Goal: Task Accomplishment & Management: Use online tool/utility

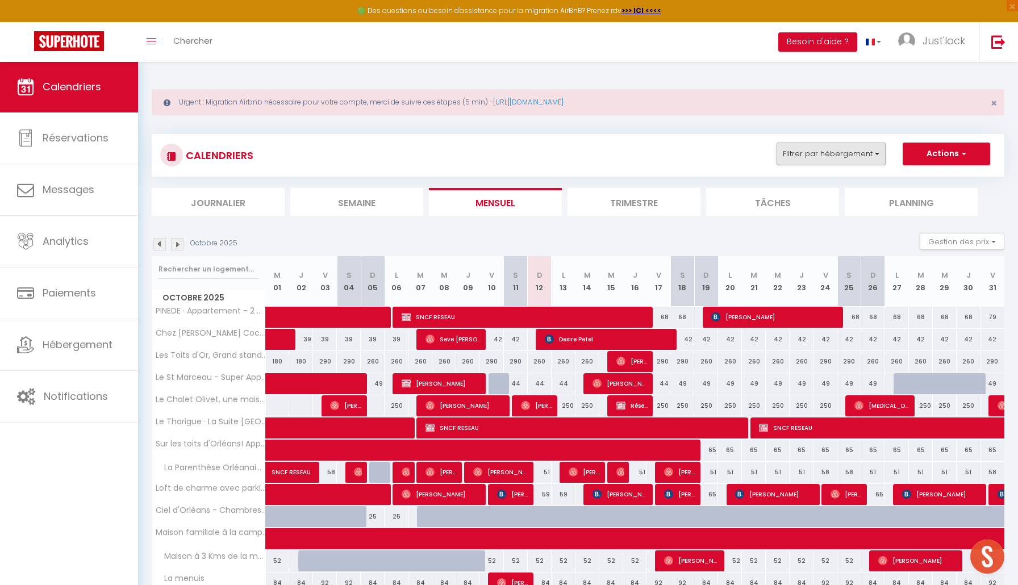
click at [847, 152] on button "Filtrer par hébergement" at bounding box center [830, 154] width 109 height 23
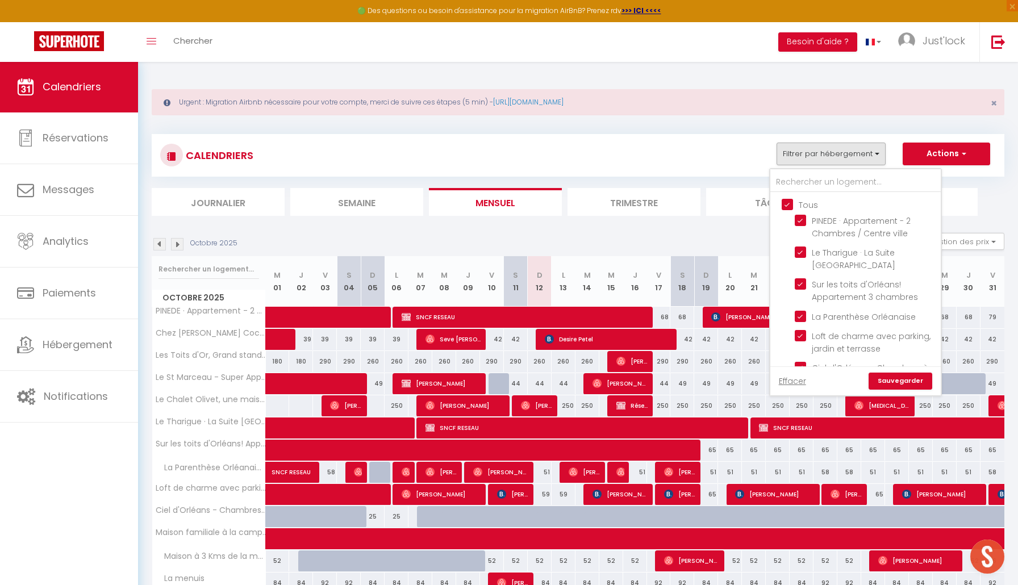
click at [788, 202] on input "Tous" at bounding box center [867, 203] width 170 height 11
checkbox input "false"
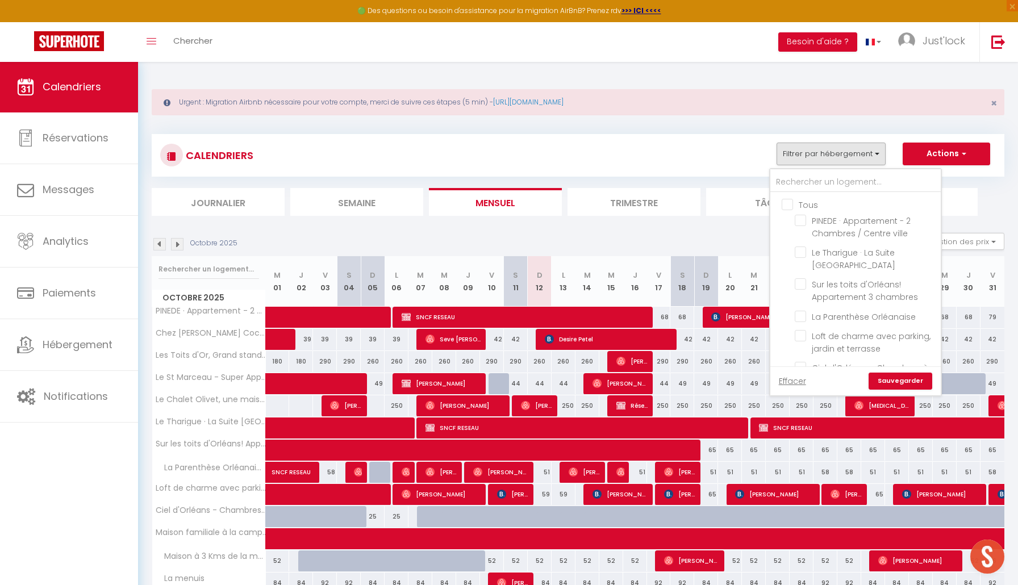
checkbox input "false"
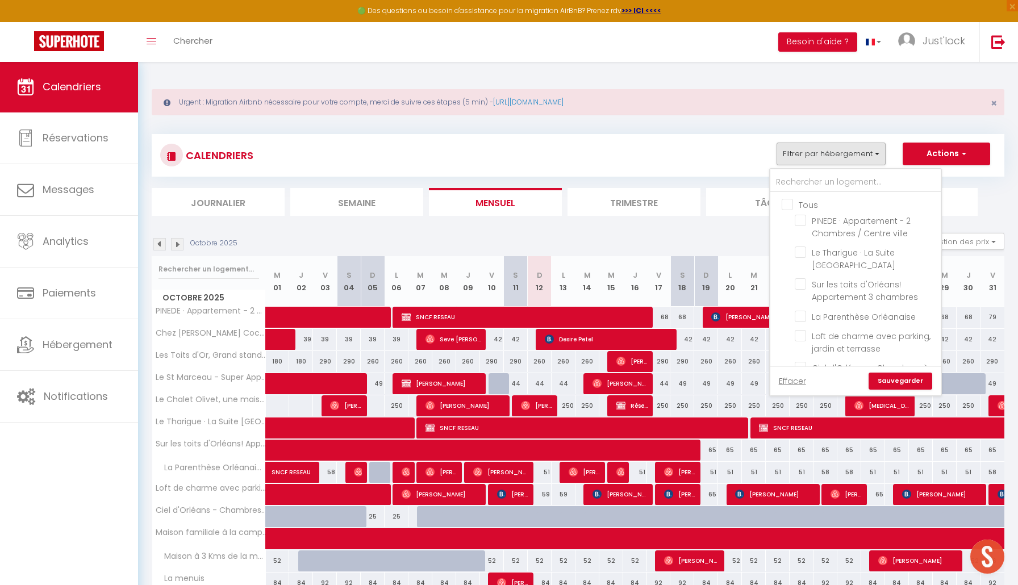
checkbox input "false"
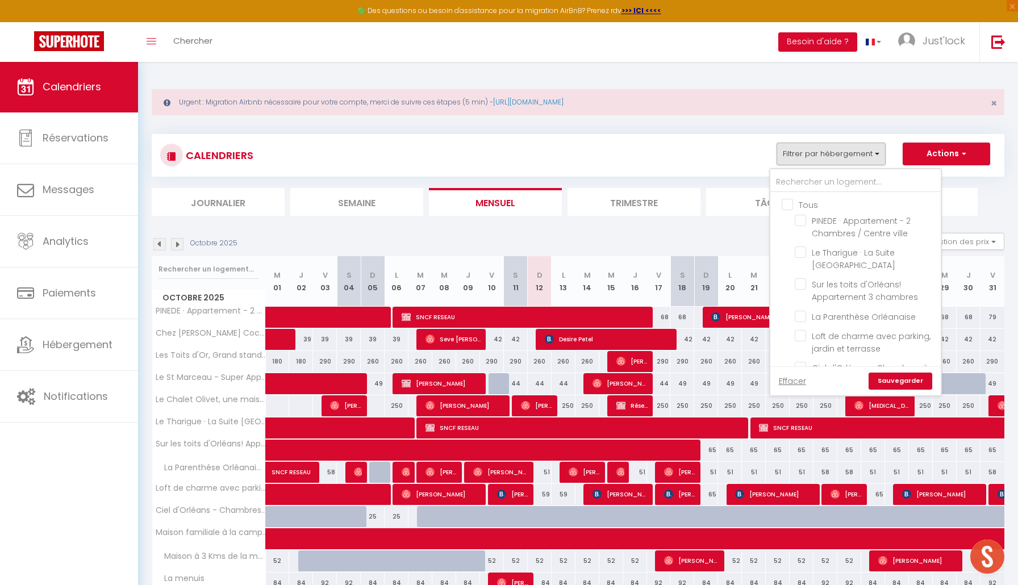
checkbox input "false"
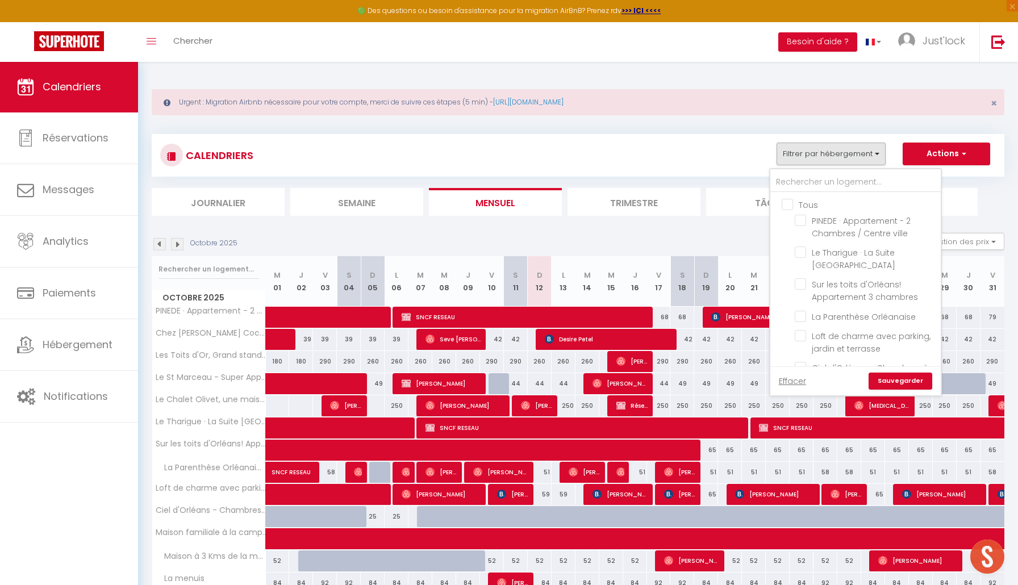
checkbox input "false"
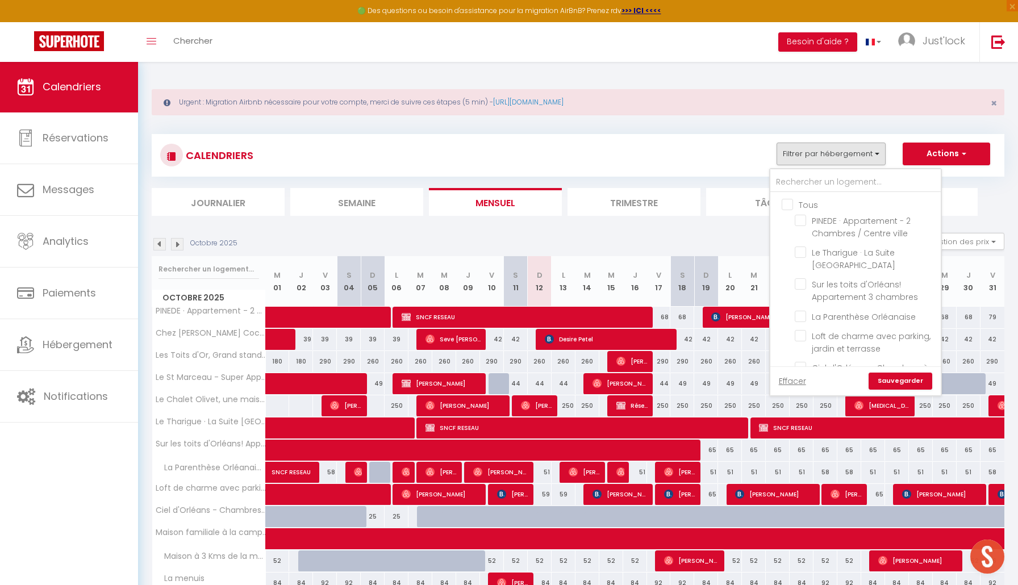
checkbox input "false"
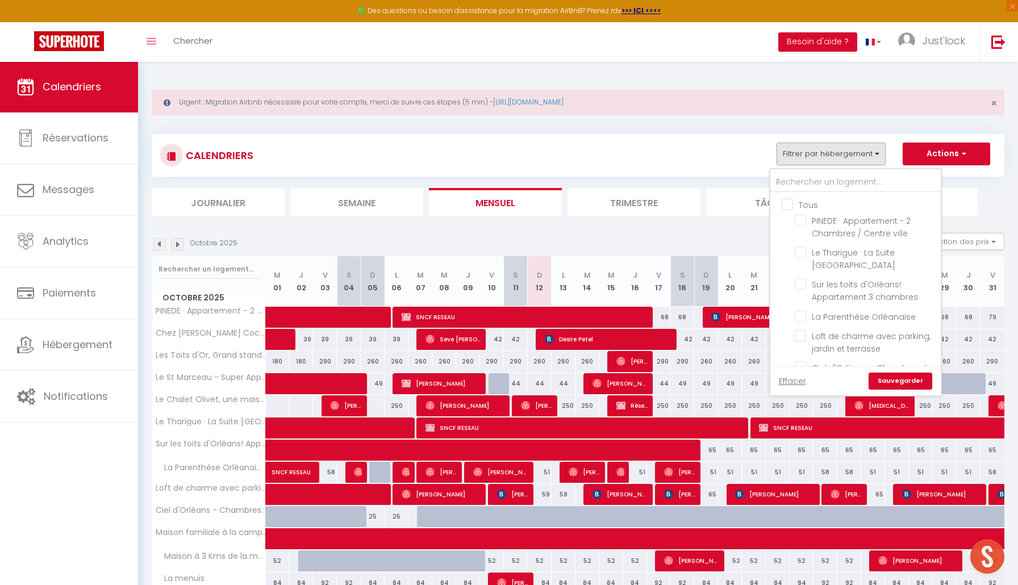
checkbox input "false"
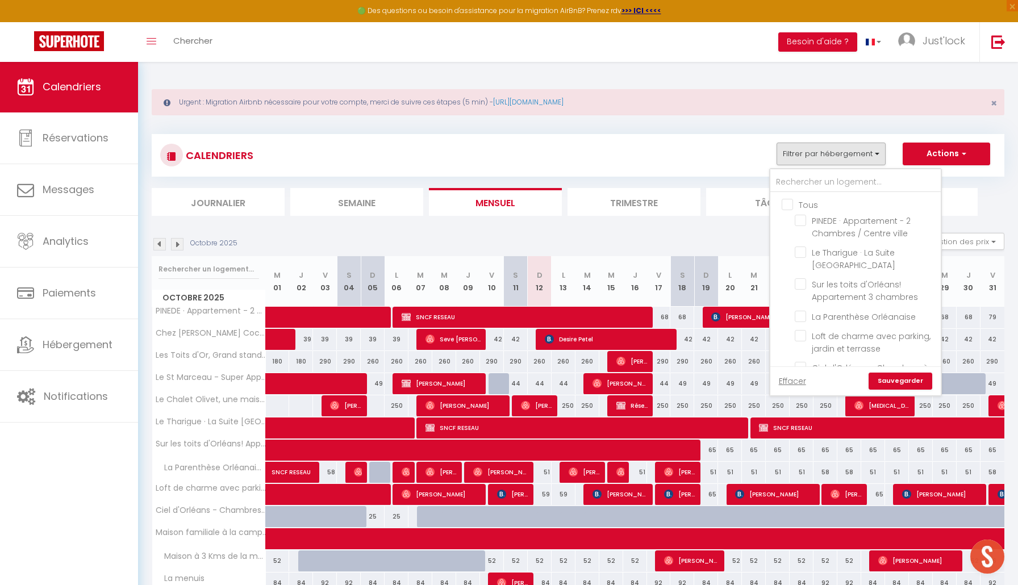
checkbox input "false"
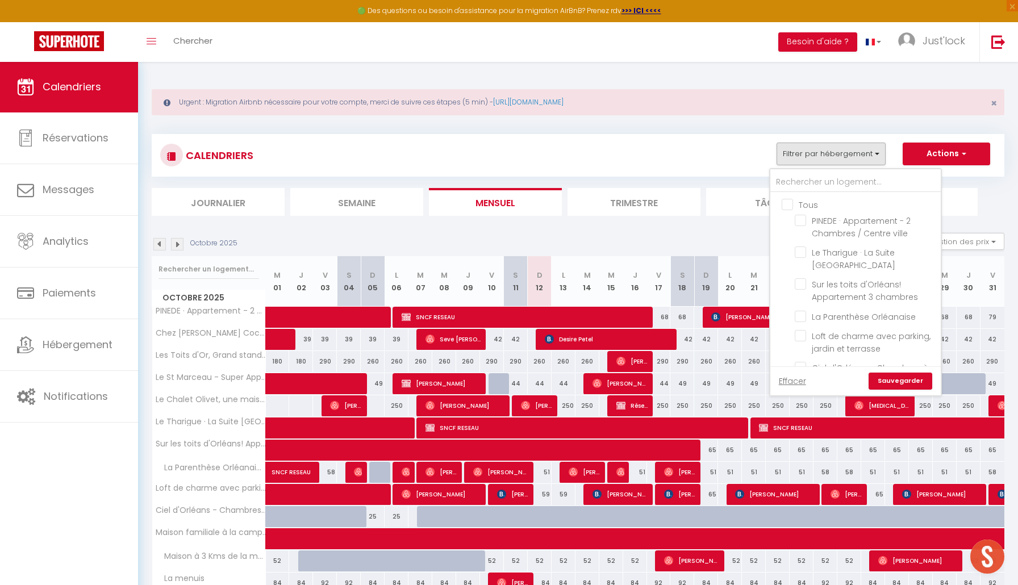
checkbox input "false"
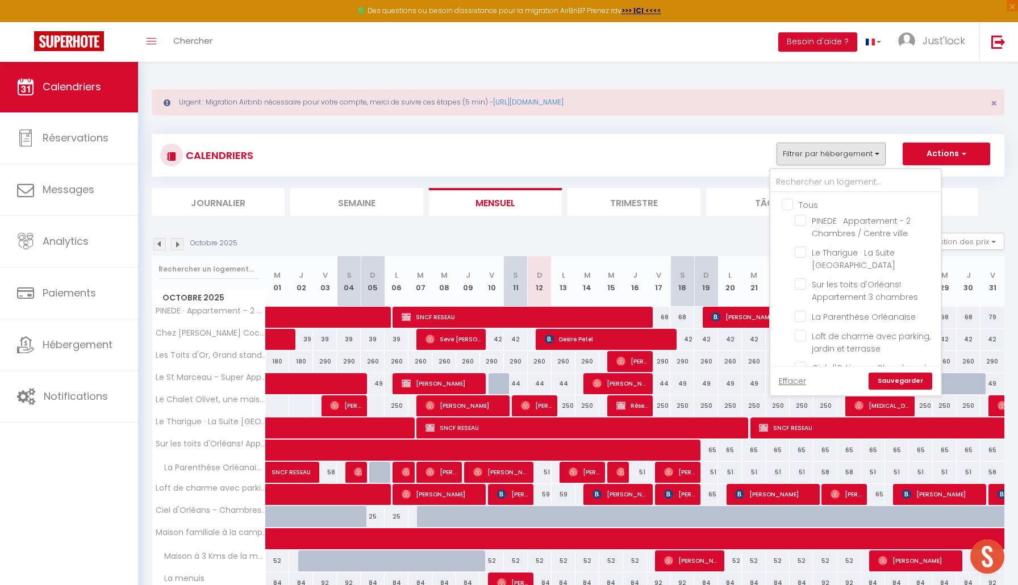
checkbox input "false"
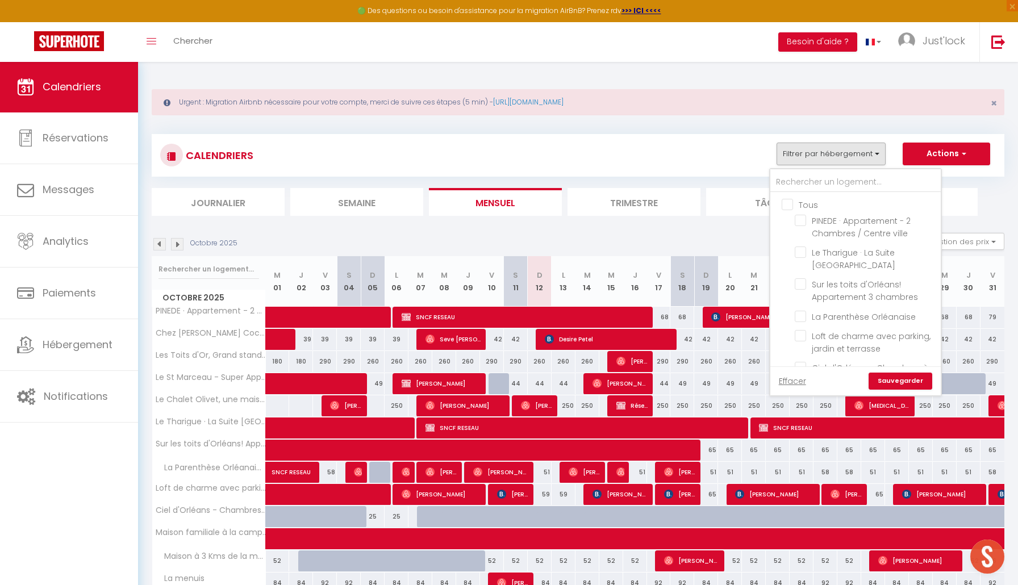
checkbox input "false"
click at [786, 177] on input "text" at bounding box center [855, 182] width 170 height 20
type input "gare"
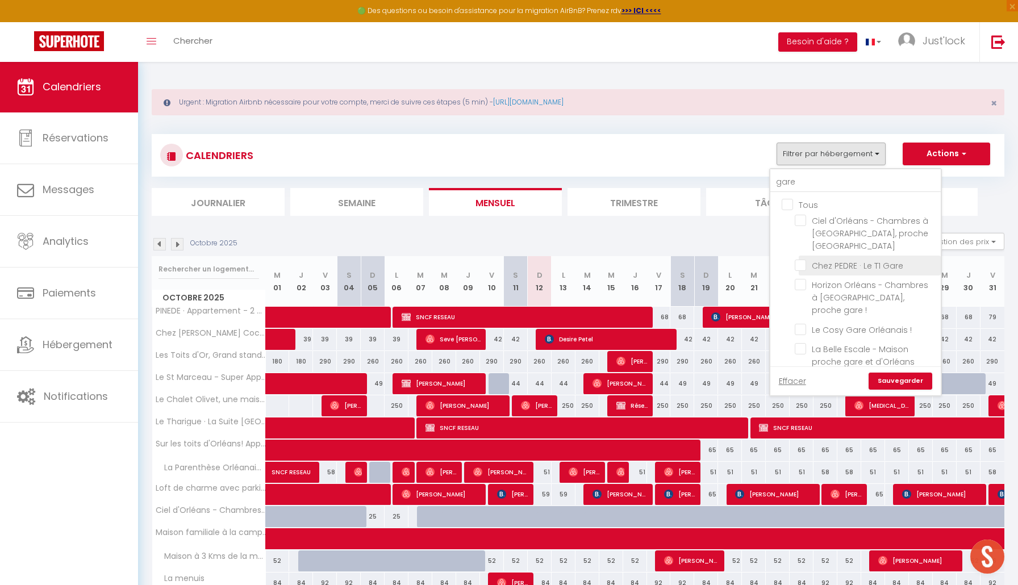
click at [804, 259] on input "Chez PEDRE · Le T1 Gare" at bounding box center [866, 264] width 142 height 11
checkbox input "true"
click at [891, 373] on link "Sauvegarder" at bounding box center [900, 381] width 64 height 17
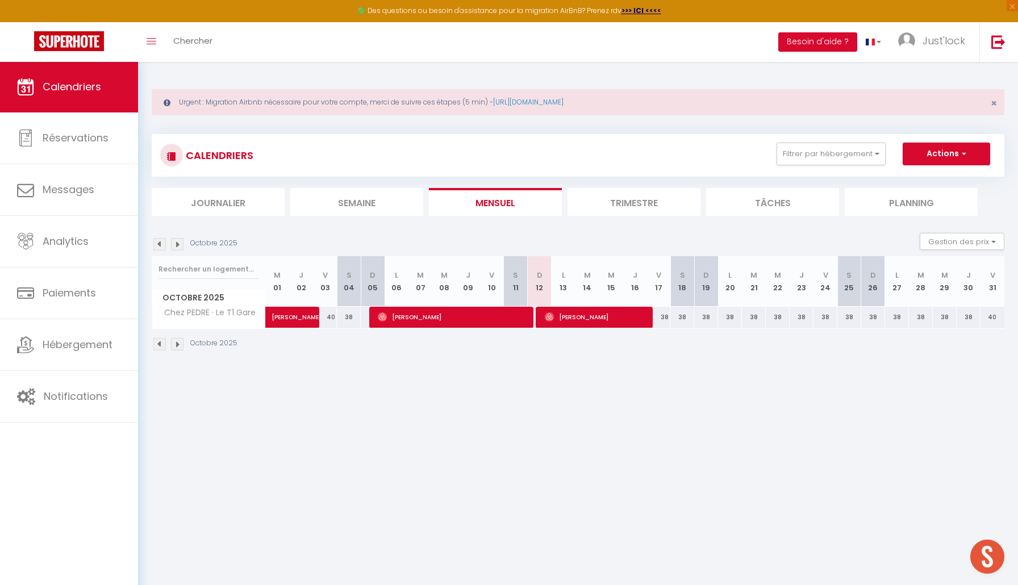
click at [175, 249] on img at bounding box center [177, 244] width 12 height 12
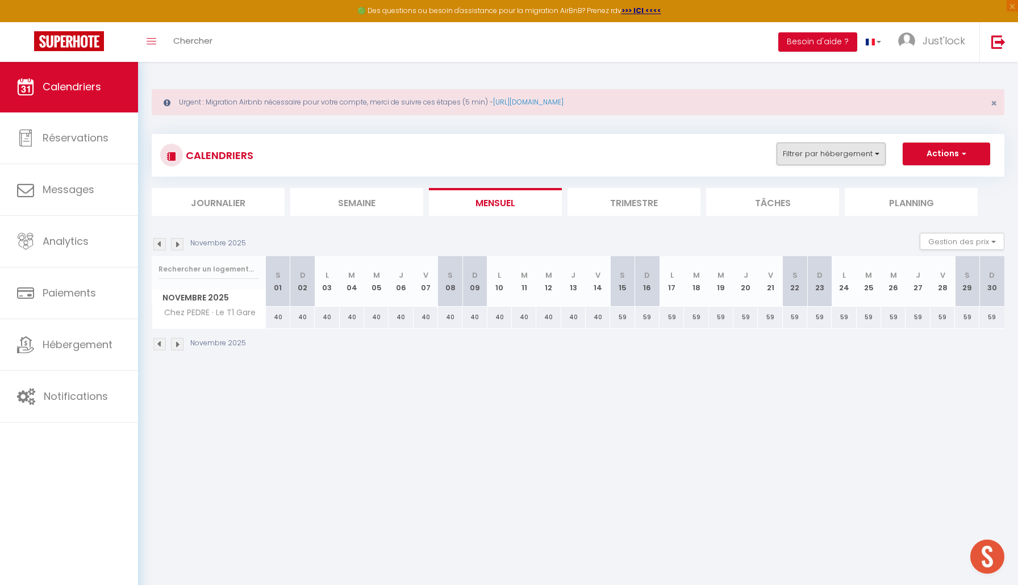
click at [805, 152] on button "Filtrer par hébergement" at bounding box center [830, 154] width 109 height 23
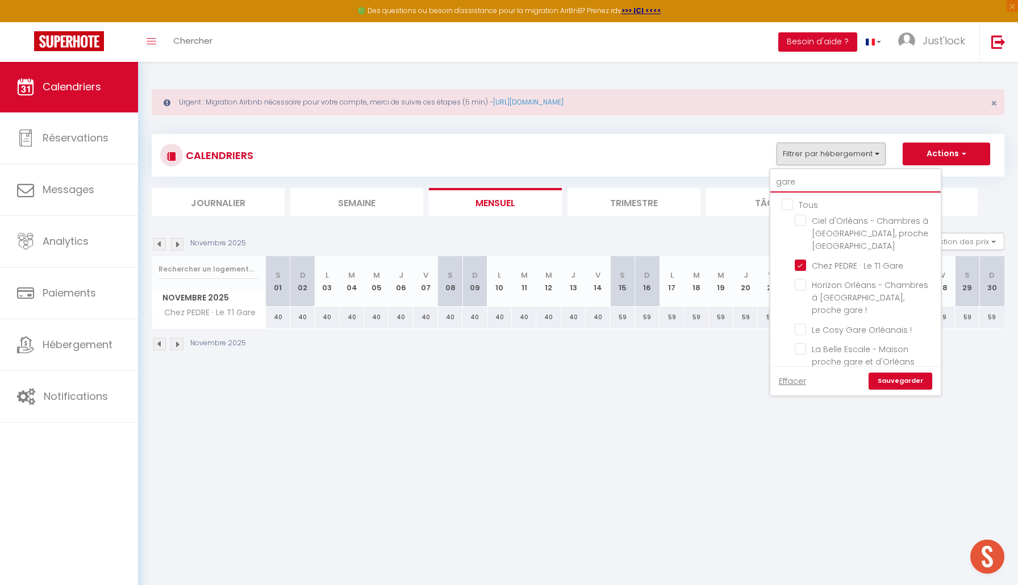
click at [782, 183] on input "gare" at bounding box center [855, 182] width 170 height 20
checkbox input "false"
click at [786, 202] on input "Tous" at bounding box center [867, 203] width 170 height 11
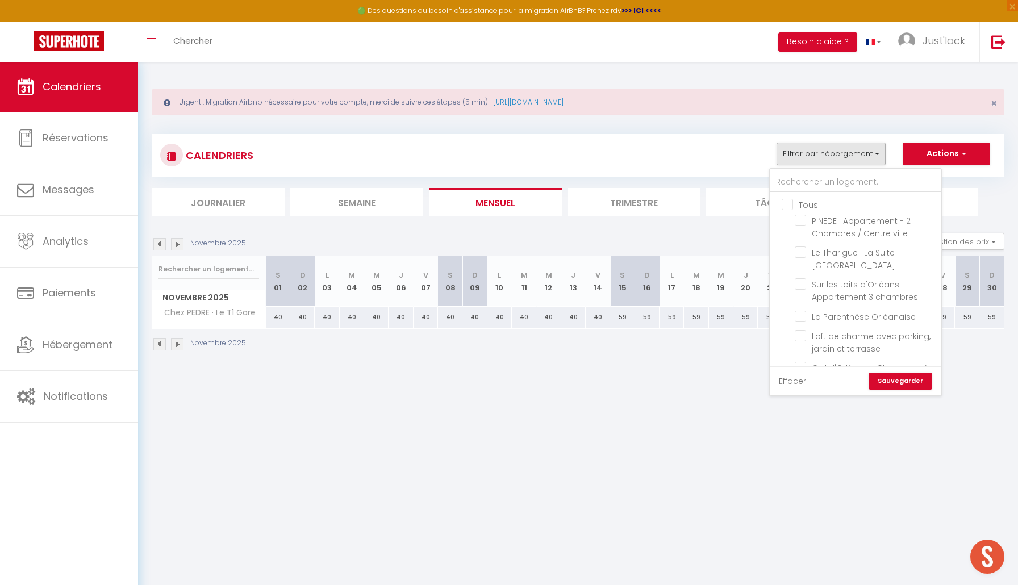
checkbox input "true"
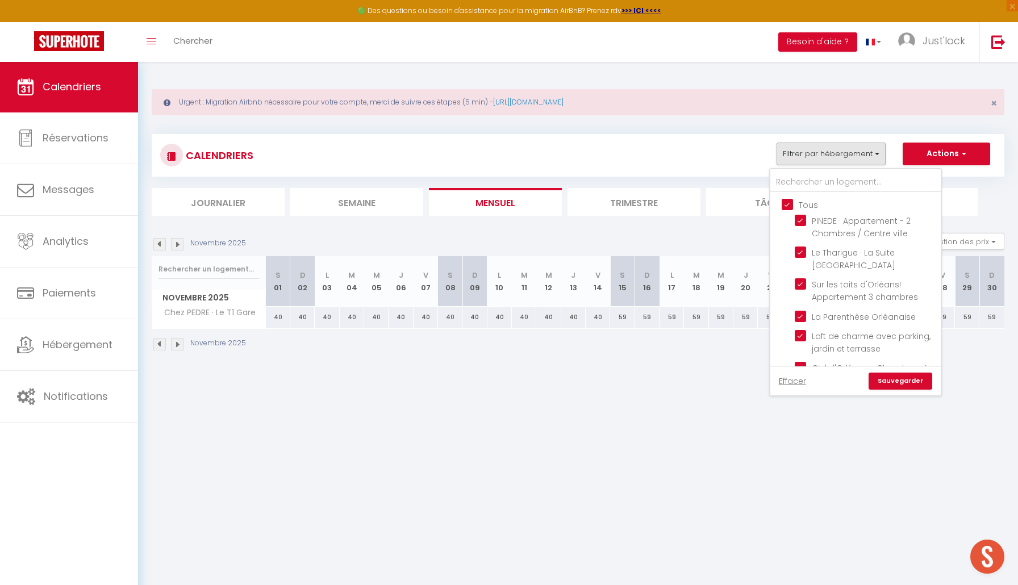
checkbox input "true"
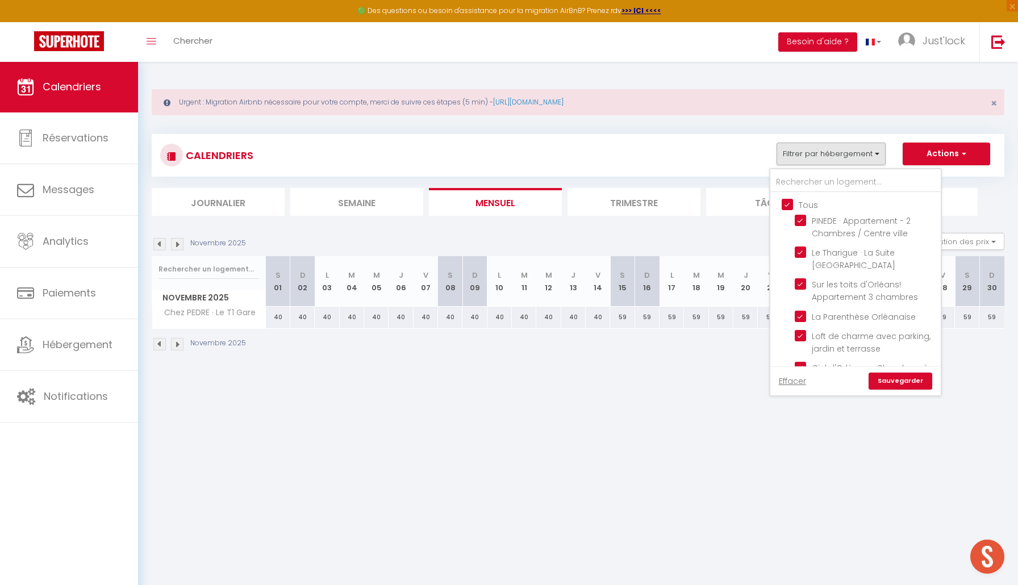
checkbox input "true"
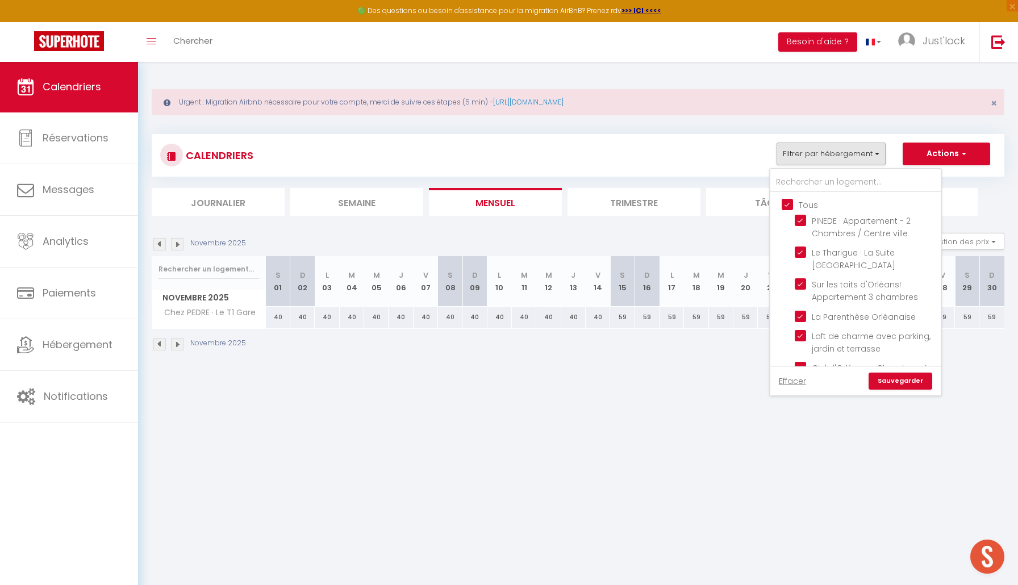
checkbox input "true"
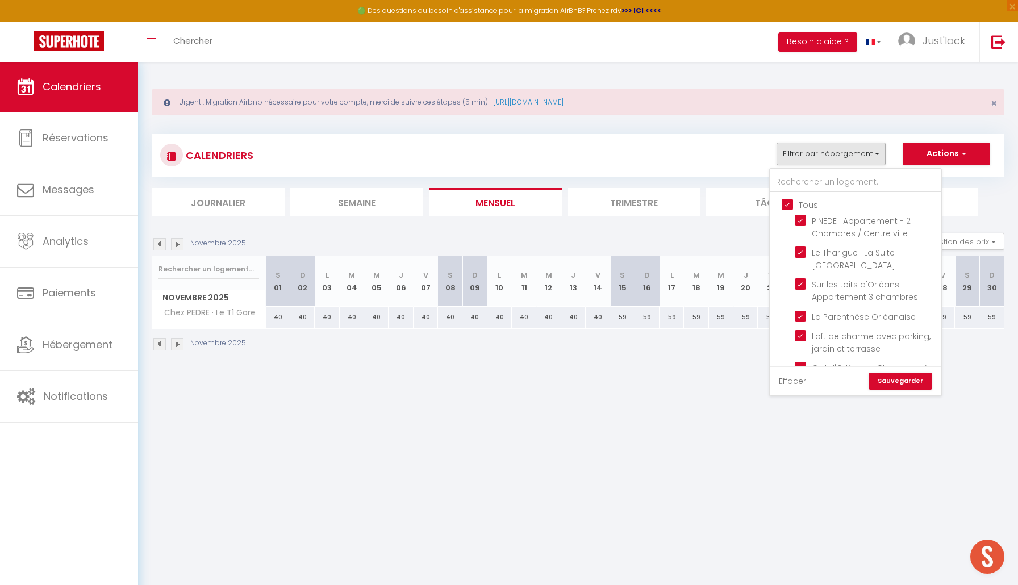
checkbox input "true"
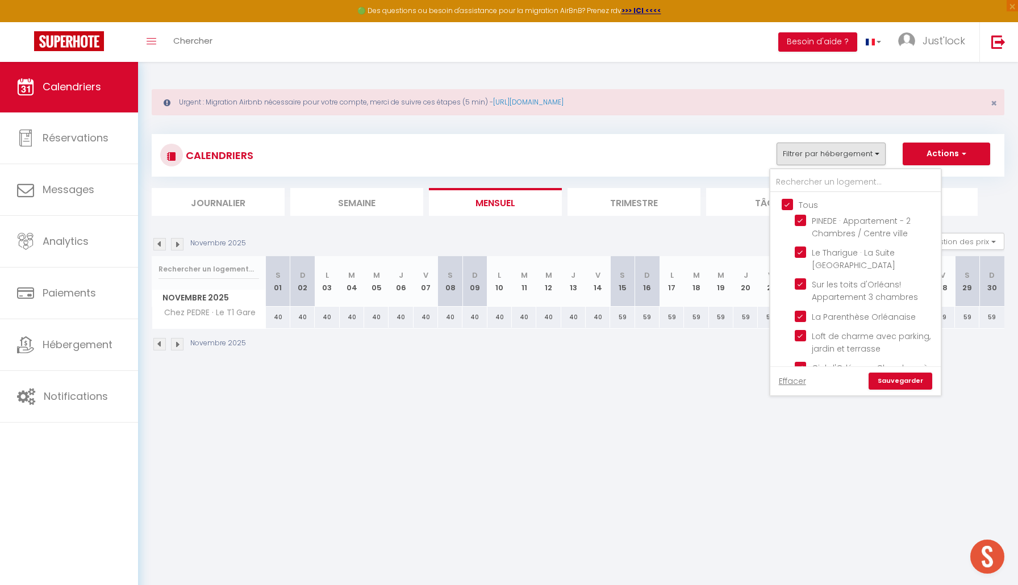
checkbox input "true"
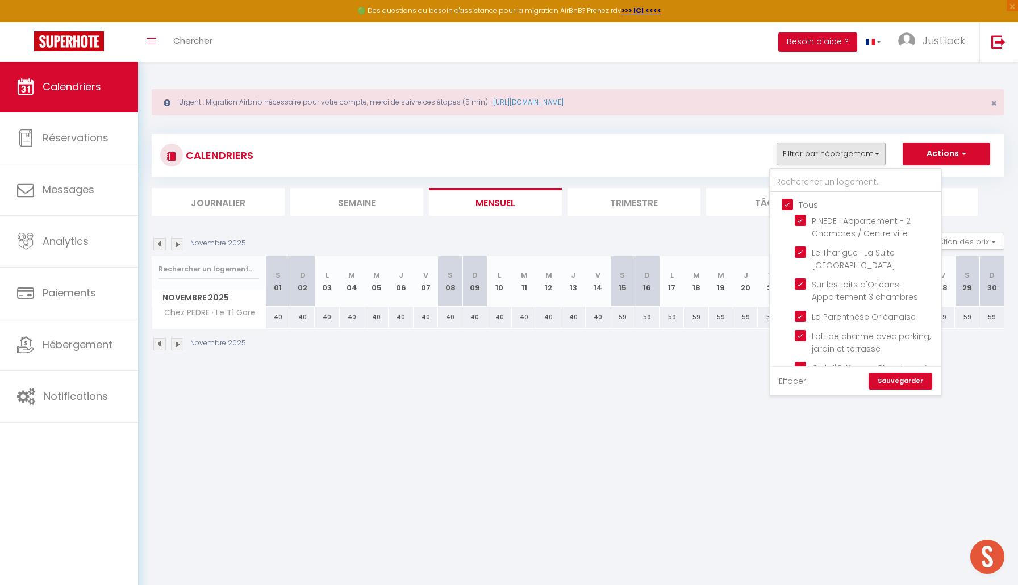
checkbox input "true"
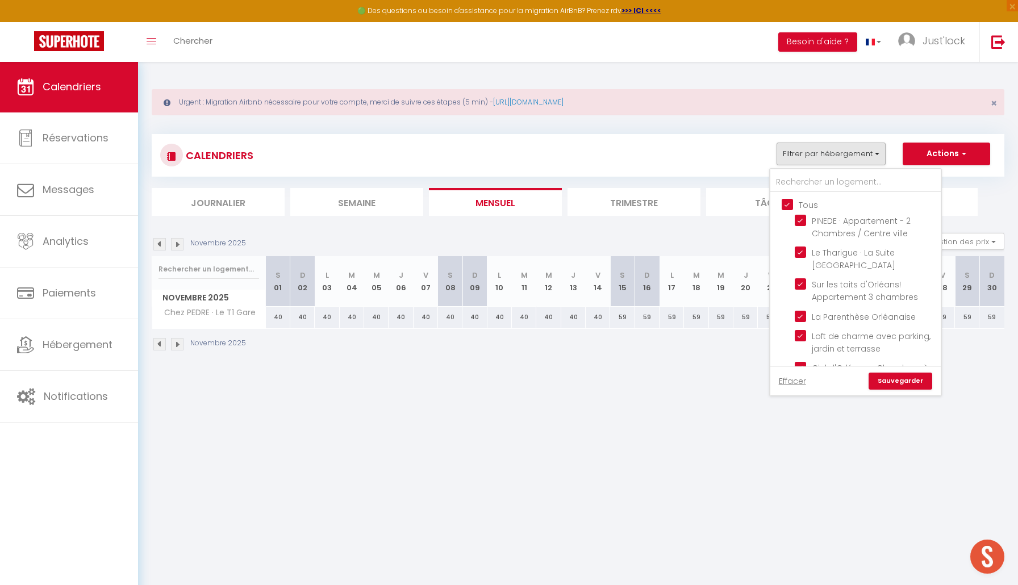
checkbox input "true"
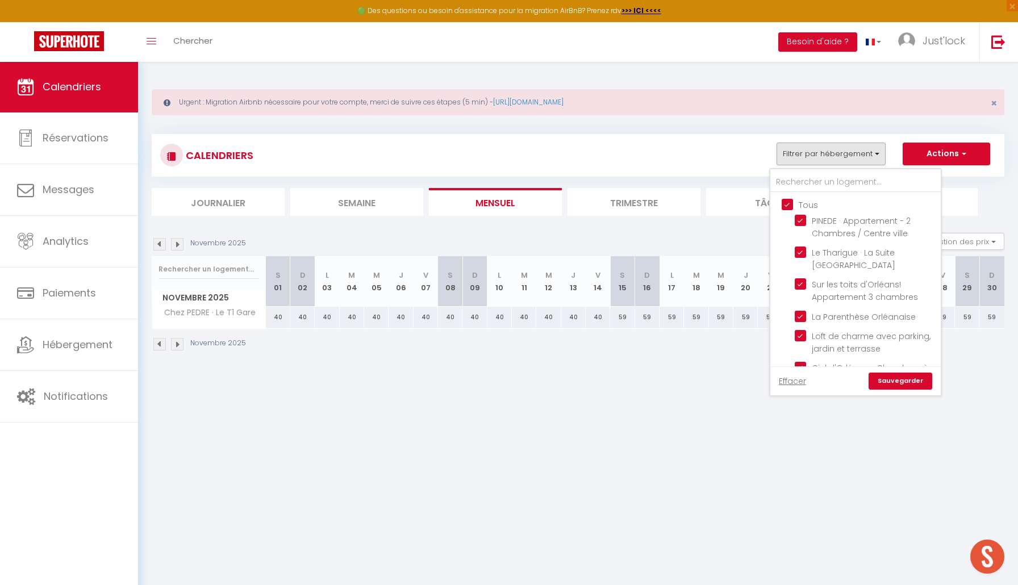
checkbox input "true"
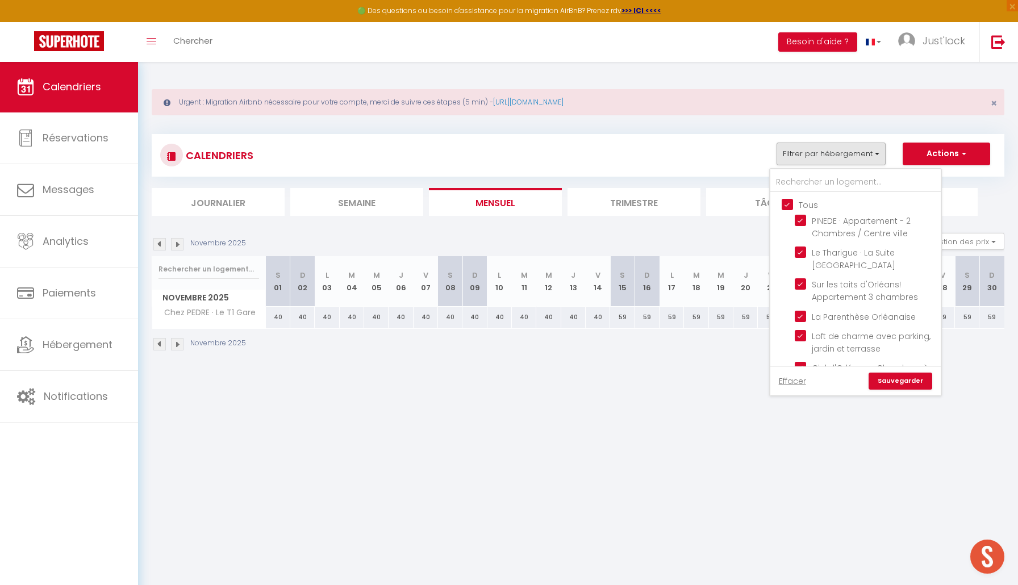
checkbox input "true"
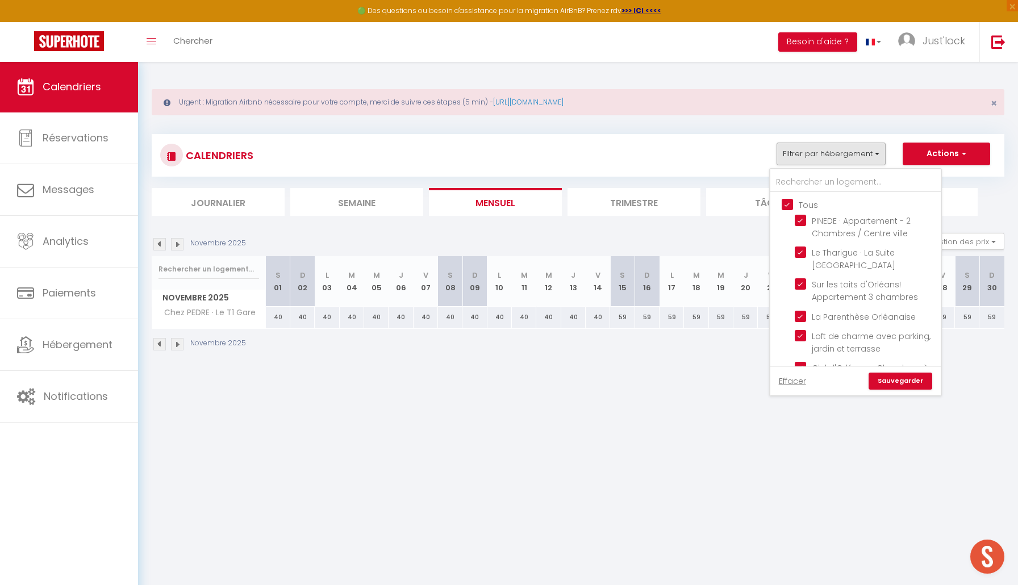
checkbox input "true"
click at [888, 379] on link "Sauvegarder" at bounding box center [900, 381] width 64 height 17
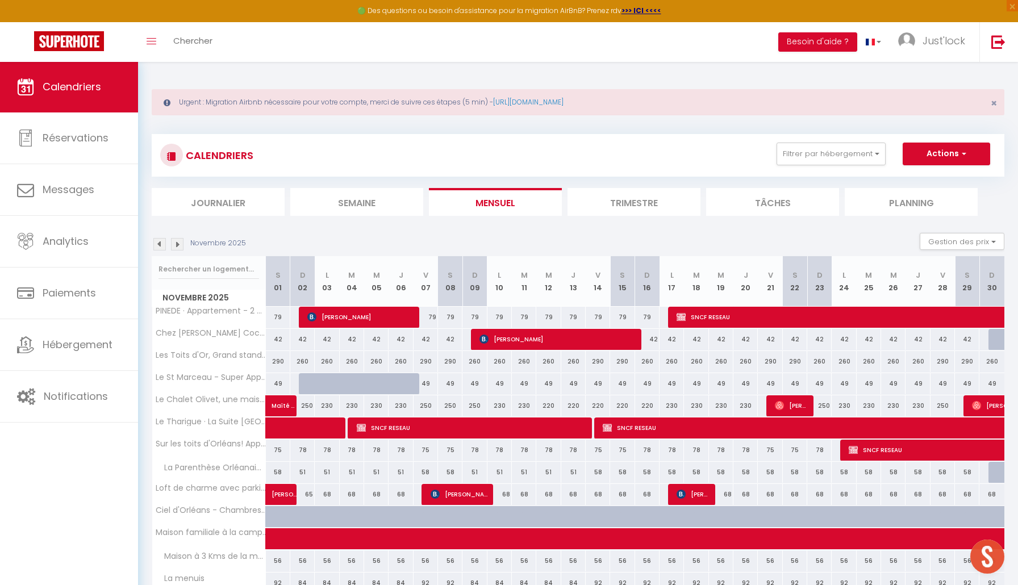
click at [161, 244] on img at bounding box center [159, 244] width 12 height 12
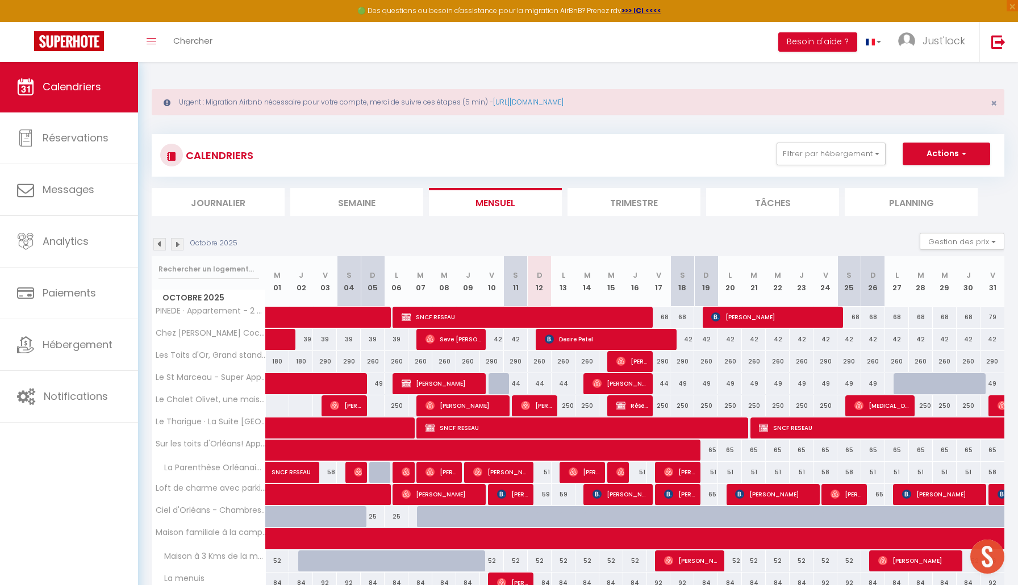
click at [161, 245] on img at bounding box center [159, 244] width 12 height 12
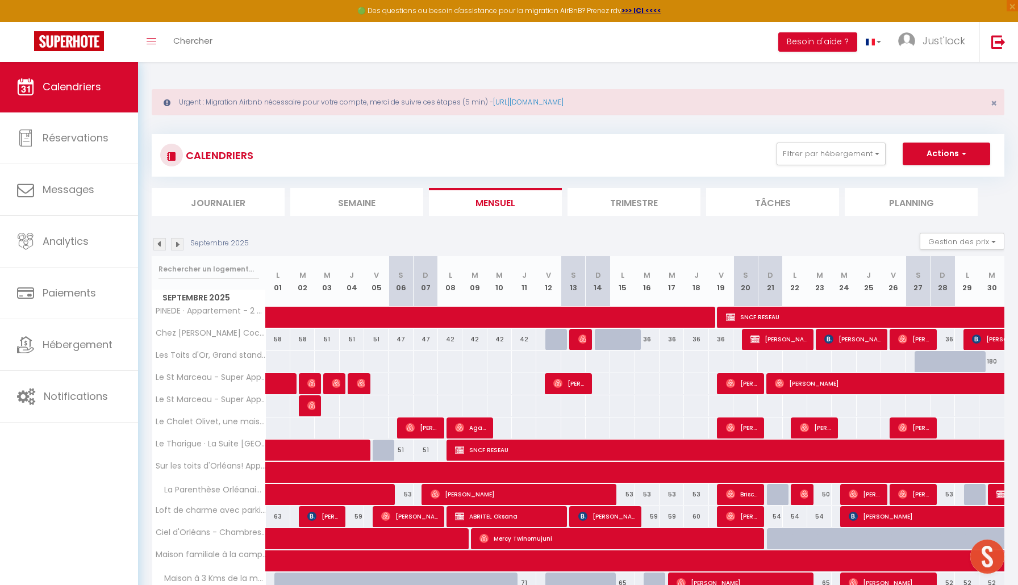
click at [179, 244] on img at bounding box center [177, 244] width 12 height 12
